Goal: Information Seeking & Learning: Learn about a topic

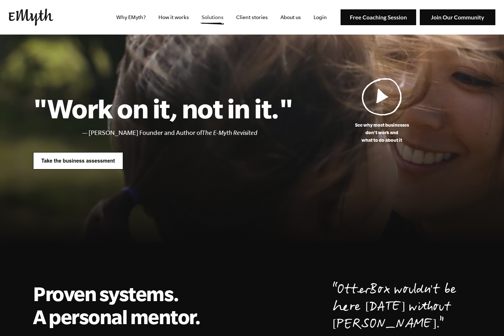
click at [217, 18] on link "Solutions" at bounding box center [212, 17] width 33 height 35
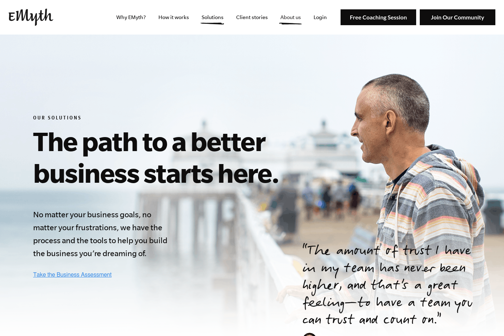
click at [290, 16] on link "About us" at bounding box center [291, 17] width 32 height 35
click at [247, 18] on link "Client stories" at bounding box center [251, 17] width 43 height 35
click at [175, 17] on link "How it works" at bounding box center [174, 17] width 42 height 35
click at [292, 107] on section "Our Solutions The path to a better business starts here. No matter your busines…" at bounding box center [252, 197] width 504 height 324
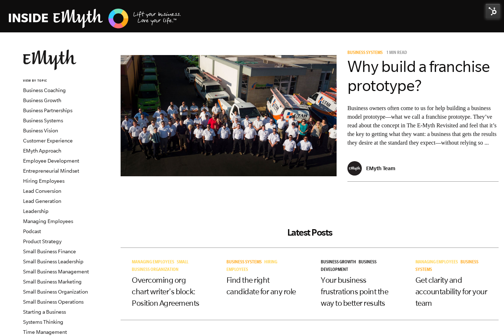
click at [180, 16] on img at bounding box center [95, 19] width 173 height 22
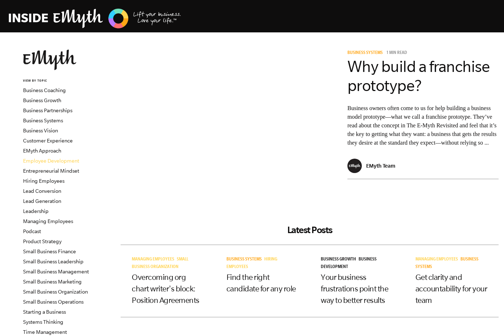
click at [44, 158] on link "Employee Development" at bounding box center [51, 161] width 56 height 6
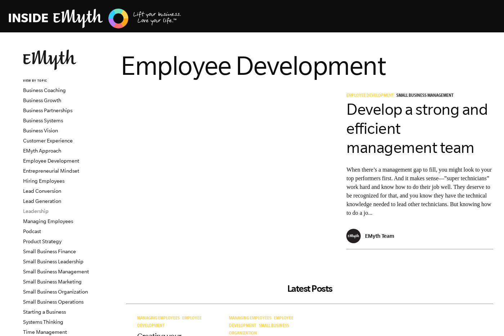
click at [35, 209] on link "Leadership" at bounding box center [36, 212] width 26 height 6
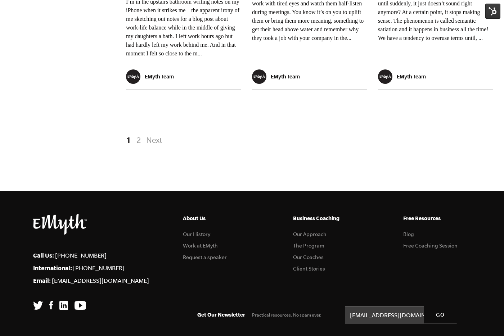
scroll to position [1278, 0]
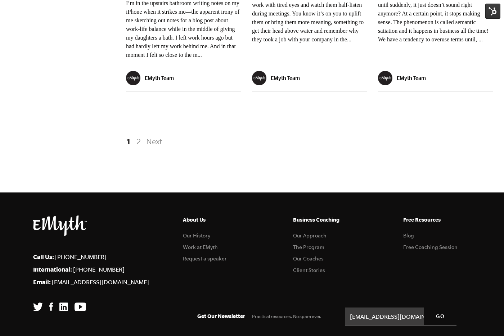
click at [154, 148] on link "Next" at bounding box center [153, 141] width 18 height 13
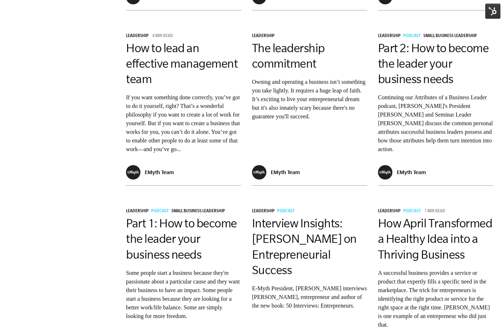
scroll to position [573, 0]
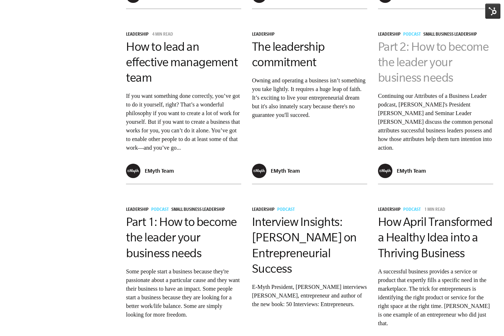
click at [421, 75] on link "Part 2: How to become the leader your business needs" at bounding box center [433, 62] width 111 height 44
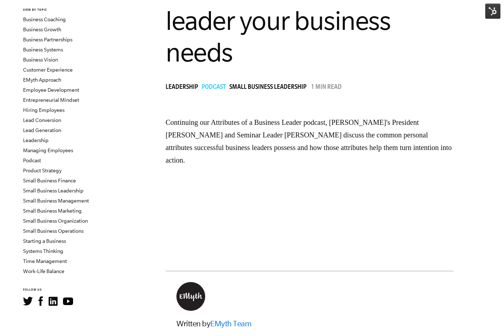
scroll to position [70, 0]
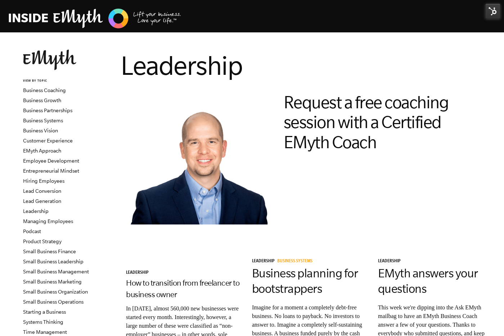
scroll to position [573, 0]
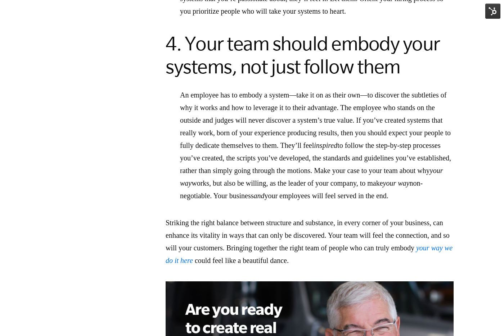
scroll to position [1458, 0]
